Goal: Task Accomplishment & Management: Use online tool/utility

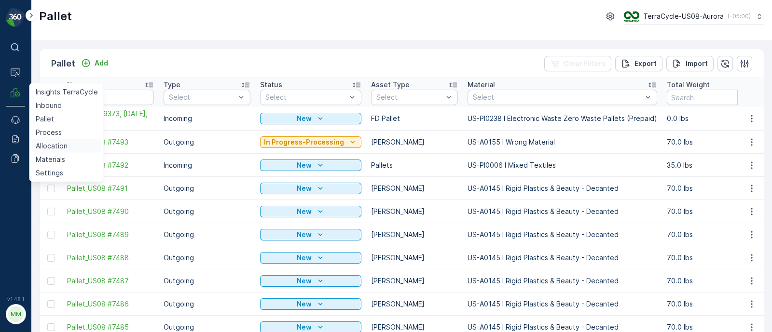
click at [47, 146] on p "Allocation" at bounding box center [52, 146] width 32 height 10
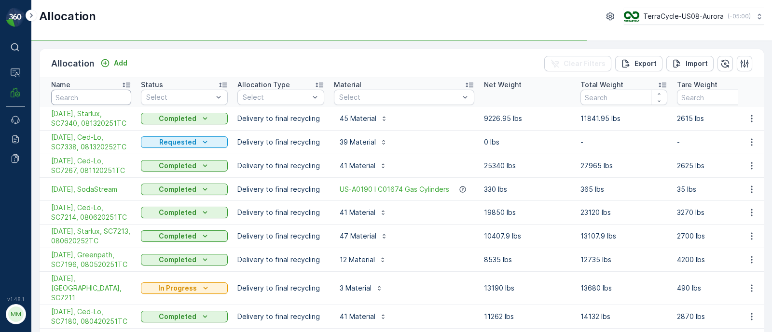
click at [91, 96] on input "text" at bounding box center [91, 97] width 80 height 15
type input "crs"
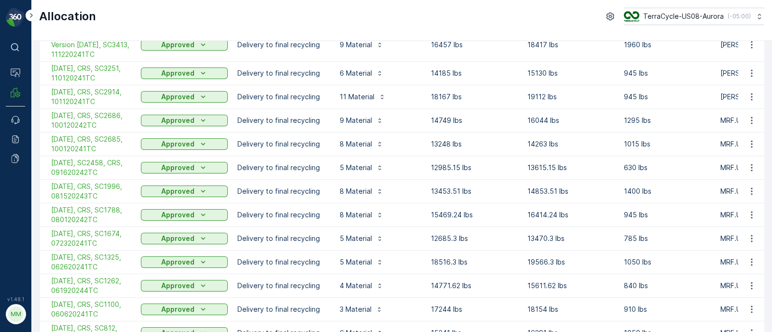
scroll to position [619, 0]
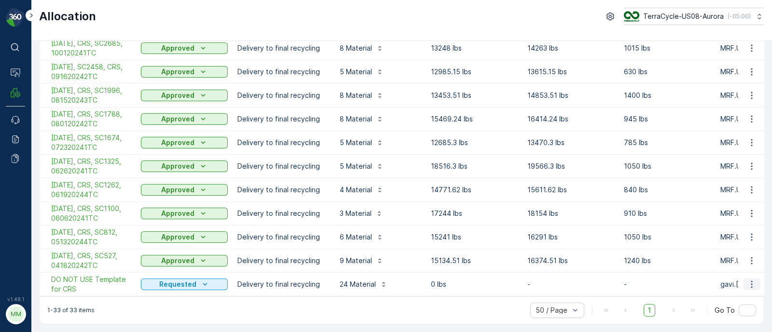
click at [752, 280] on icon "button" at bounding box center [752, 285] width 10 height 10
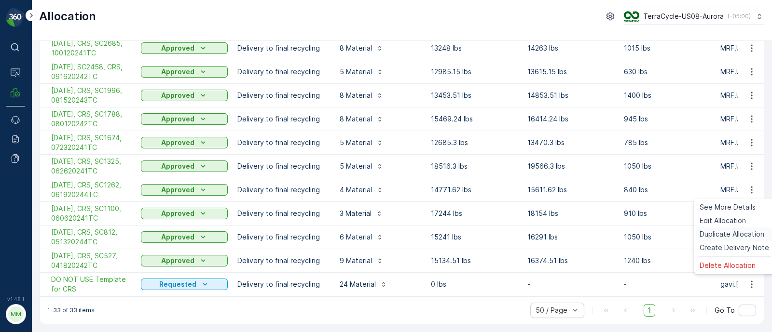
click at [727, 236] on span "Duplicate Allocation" at bounding box center [731, 235] width 65 height 10
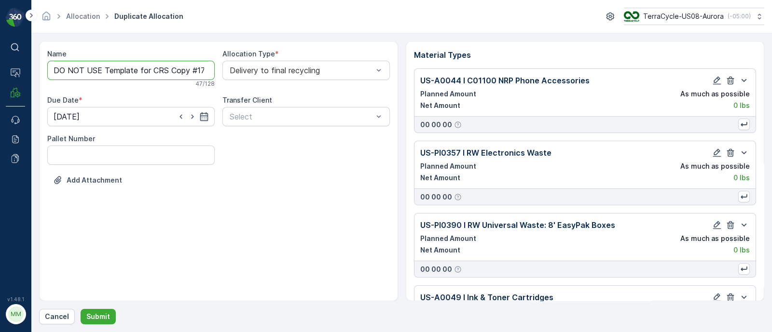
drag, startPoint x: 151, startPoint y: 68, endPoint x: 25, endPoint y: 82, distance: 126.6
click at [25, 82] on div "⌘B Operations MRF Events Reports Documents v 1.48.1 MM MRF.US08 Allocation Dupl…" at bounding box center [386, 166] width 772 height 332
drag, startPoint x: 108, startPoint y: 68, endPoint x: 244, endPoint y: 73, distance: 137.0
click at [244, 73] on div "Name [DATE], CRS Copy #1755191890151 This name is available 33 / 128 Allocation…" at bounding box center [218, 125] width 342 height 152
paste input "SC7338, BOL 081320252TC"
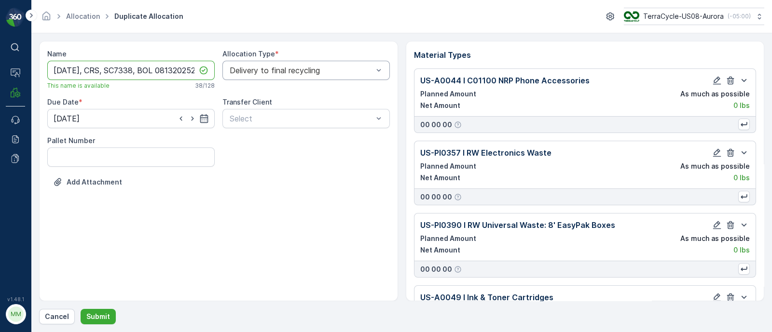
scroll to position [0, 19]
click at [141, 65] on input "[DATE], CRS, SC7338, BOL 081320252TC" at bounding box center [130, 70] width 167 height 19
type input "[DATE], CRS, SC7338, 081320252TC"
click at [209, 113] on input "[DATE]" at bounding box center [130, 118] width 167 height 19
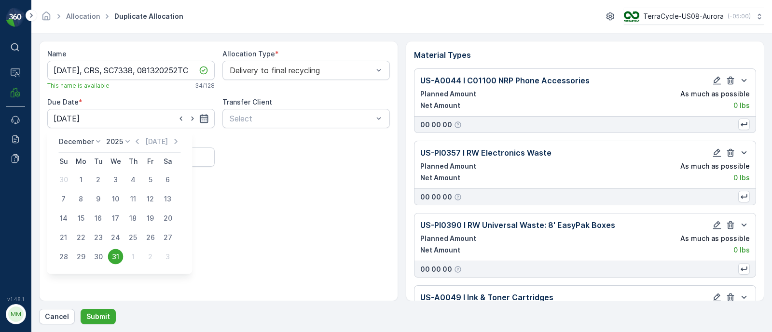
scroll to position [0, 0]
click at [159, 143] on p "[DATE]" at bounding box center [156, 142] width 23 height 10
click at [148, 146] on div "[DATE] [DATE]" at bounding box center [116, 145] width 114 height 16
click at [135, 217] on div "14" at bounding box center [132, 218] width 15 height 15
type input "[DATE]"
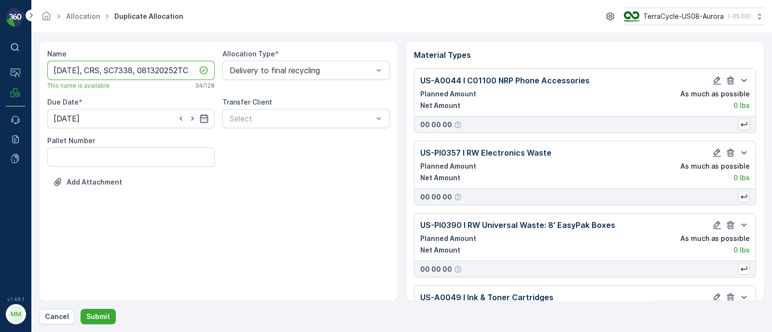
scroll to position [0, 1]
drag, startPoint x: 53, startPoint y: 68, endPoint x: 254, endPoint y: 85, distance: 202.3
click at [254, 85] on div "Name [DATE], CRS, SC7338, 081320252TC This name is available 34 / 128 Allocatio…" at bounding box center [218, 125] width 342 height 152
click at [92, 315] on p "Submit" at bounding box center [98, 317] width 24 height 10
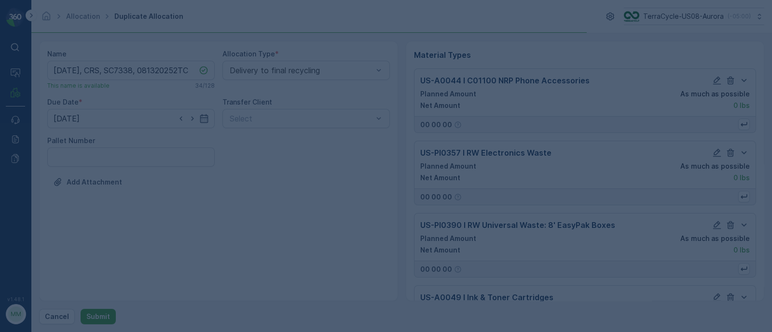
scroll to position [0, 0]
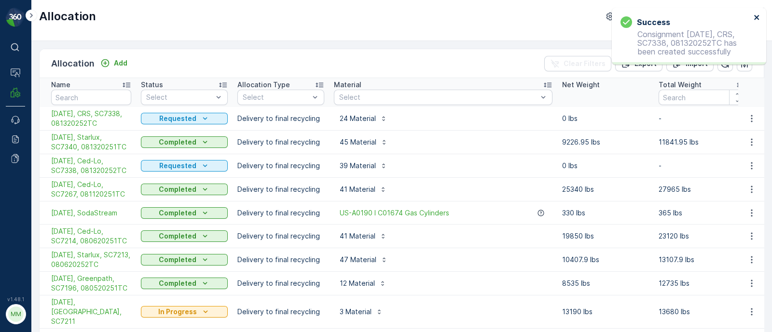
click at [753, 18] on icon "close" at bounding box center [756, 18] width 7 height 8
